Goal: Complete application form

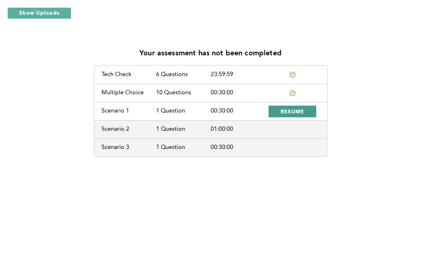
click at [295, 110] on span "RESUME" at bounding box center [293, 111] width 24 height 7
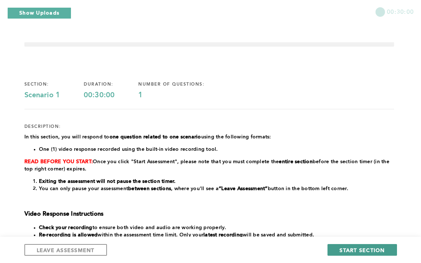
click at [358, 250] on span "START SECTION" at bounding box center [361, 249] width 45 height 7
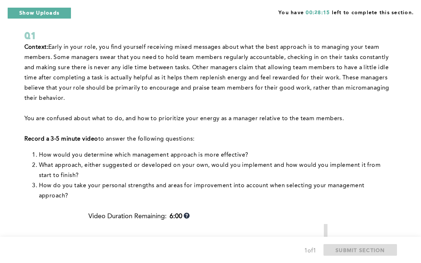
scroll to position [29, 0]
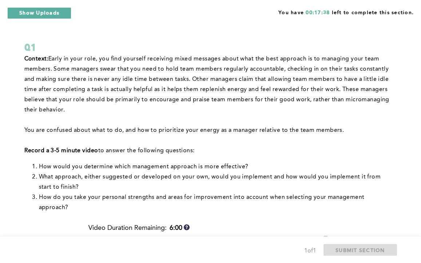
click at [390, 146] on p "Record a 3-5 minute video to answer the following questions:" at bounding box center [209, 151] width 370 height 10
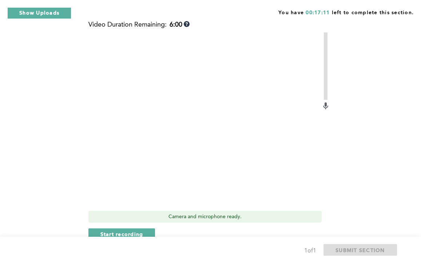
scroll to position [233, 0]
click at [130, 230] on span "Start recording" at bounding box center [121, 233] width 43 height 7
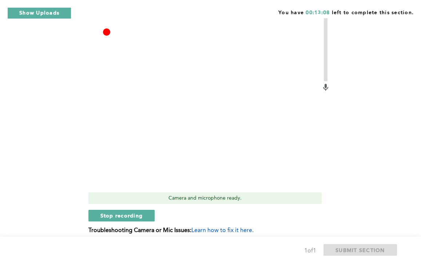
scroll to position [262, 0]
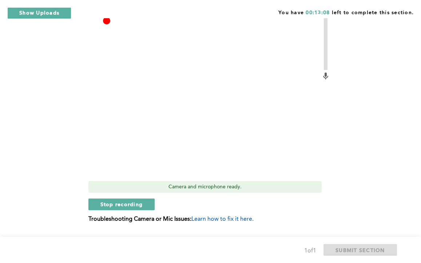
click at [211, 126] on video at bounding box center [204, 90] width 233 height 175
click at [121, 200] on span "Stop recording" at bounding box center [121, 203] width 43 height 7
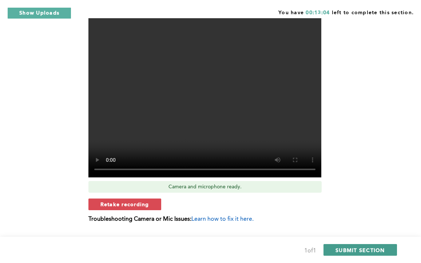
click at [374, 251] on span "SUBMIT SECTION" at bounding box center [359, 249] width 49 height 7
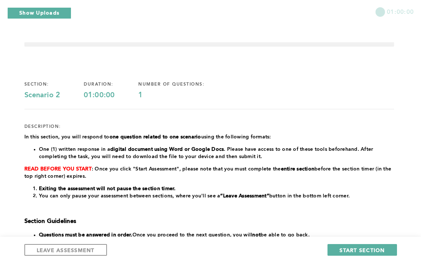
click at [374, 251] on span "START SECTION" at bounding box center [361, 249] width 45 height 7
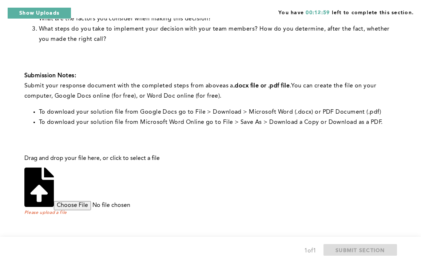
scroll to position [281, 0]
click at [165, 201] on input "file" at bounding box center [109, 205] width 111 height 9
type input "C:\fakepath\[PERSON_NAME].docx"
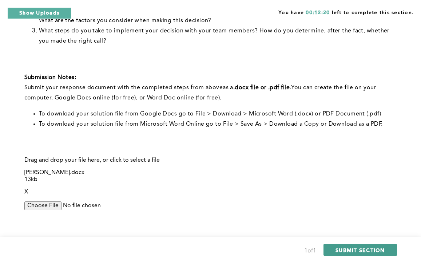
click at [371, 252] on span "SUBMIT SECTION" at bounding box center [359, 249] width 49 height 7
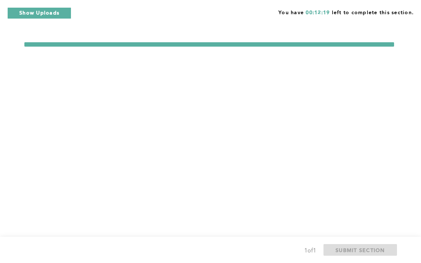
scroll to position [0, 0]
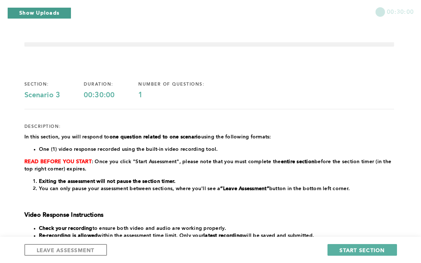
click at [45, 14] on button "Show Uploads" at bounding box center [39, 13] width 64 height 12
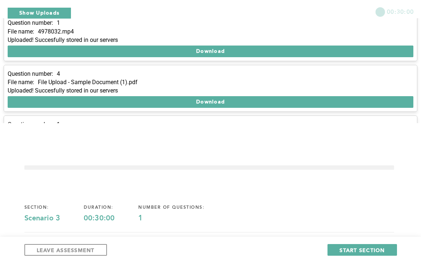
click at [360, 250] on span "START SECTION" at bounding box center [361, 249] width 45 height 7
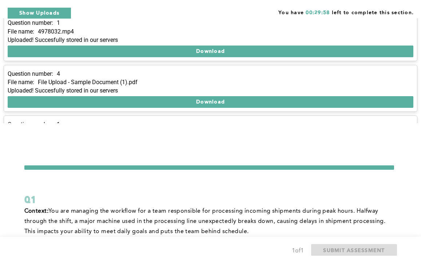
click at [410, 11] on button "x" at bounding box center [413, 6] width 7 height 7
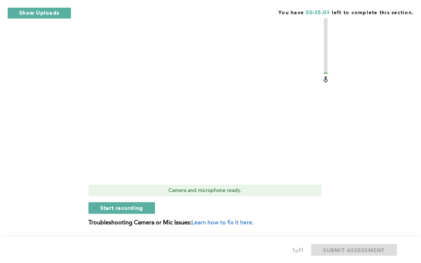
scroll to position [218, 0]
click at [135, 207] on span "Start recording" at bounding box center [121, 206] width 43 height 7
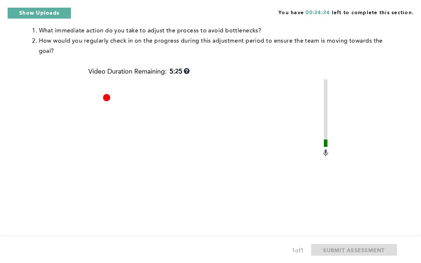
scroll to position [146, 0]
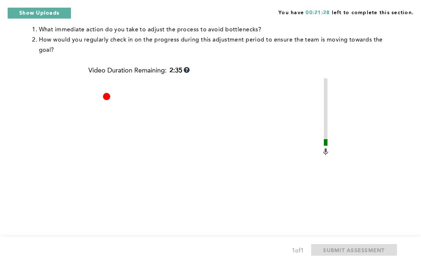
click at [371, 145] on div "Context: You are managing the workflow for a team responsible for processing in…" at bounding box center [209, 122] width 370 height 371
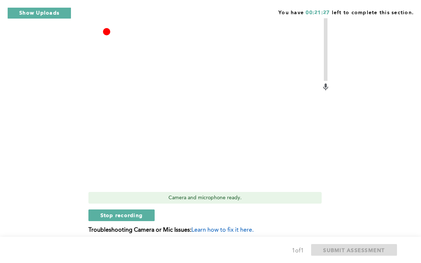
scroll to position [218, 0]
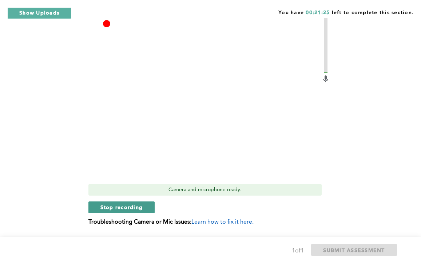
click at [140, 207] on span "Stop recording" at bounding box center [121, 206] width 43 height 7
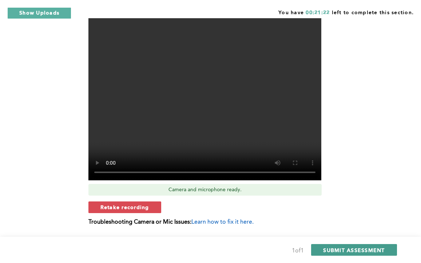
click at [337, 246] on span "SUBMIT ASSESSMENT" at bounding box center [353, 249] width 61 height 7
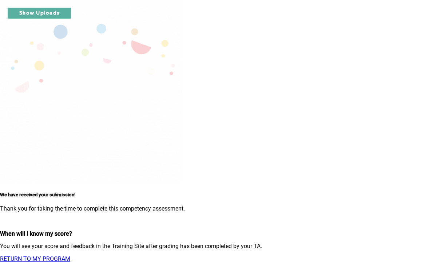
click at [70, 255] on link "RETURN TO MY PROGRAM" at bounding box center [35, 258] width 70 height 7
